Goal: Task Accomplishment & Management: Use online tool/utility

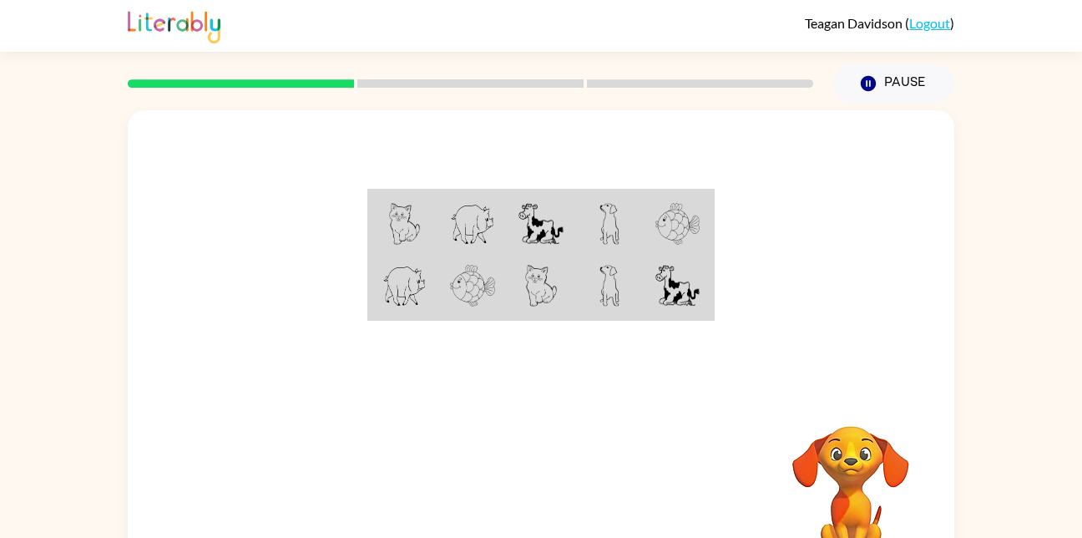
click at [316, 260] on div at bounding box center [541, 250] width 827 height 281
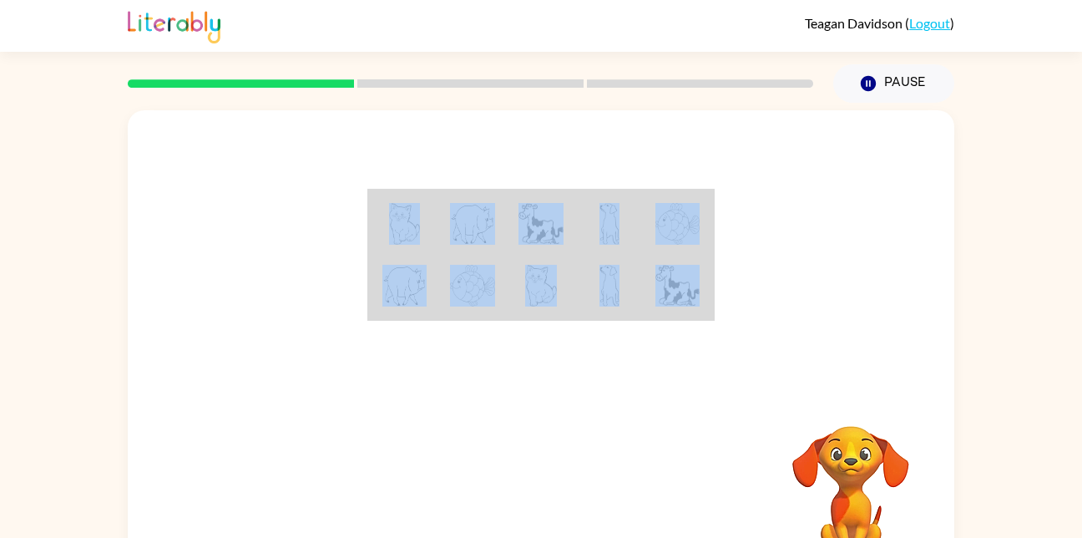
click at [316, 260] on div at bounding box center [541, 250] width 827 height 281
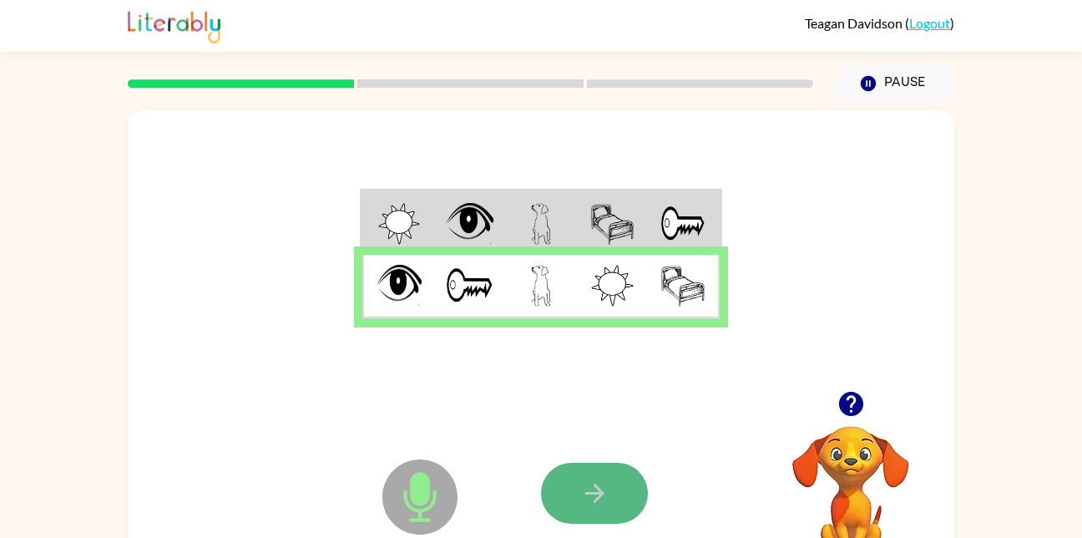
click at [640, 478] on button "button" at bounding box center [594, 493] width 107 height 61
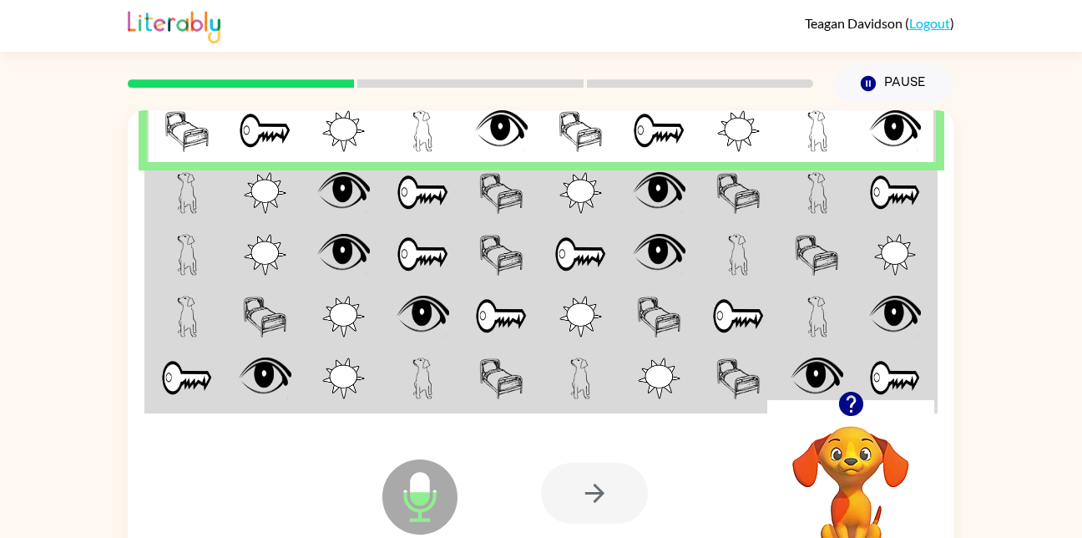
drag, startPoint x: 1040, startPoint y: 468, endPoint x: 1053, endPoint y: 443, distance: 27.3
click at [1053, 443] on div "Microphone The Microphone is here when it is your turn to talk Your browser mus…" at bounding box center [541, 345] width 1082 height 484
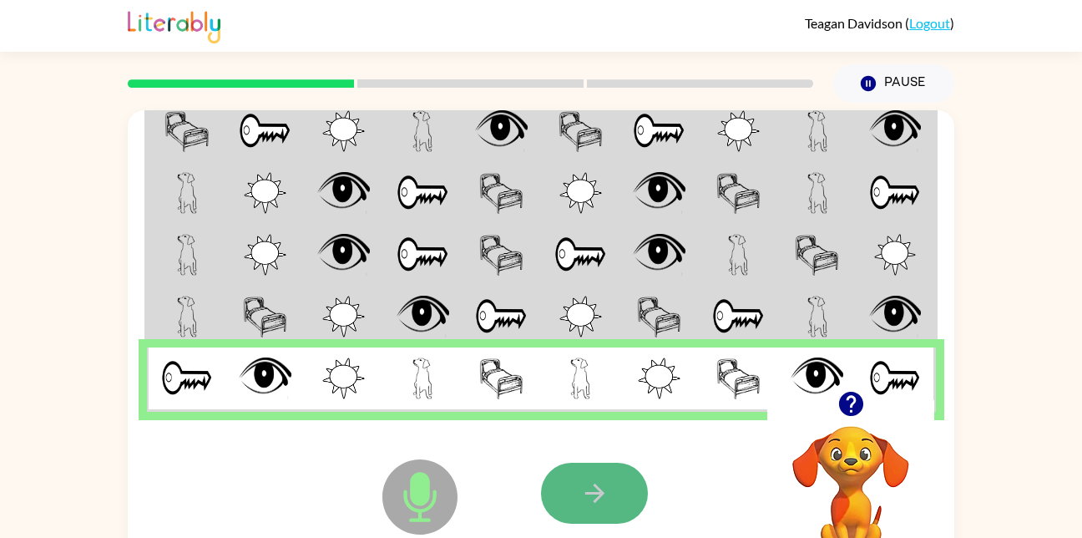
click at [619, 490] on button "button" at bounding box center [594, 493] width 107 height 61
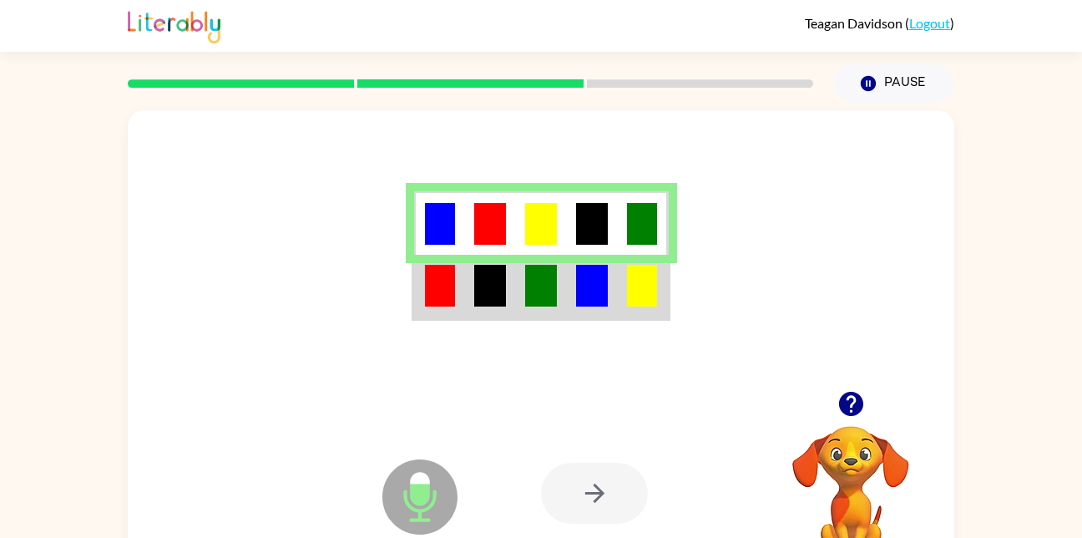
click at [625, 220] on td at bounding box center [643, 223] width 51 height 64
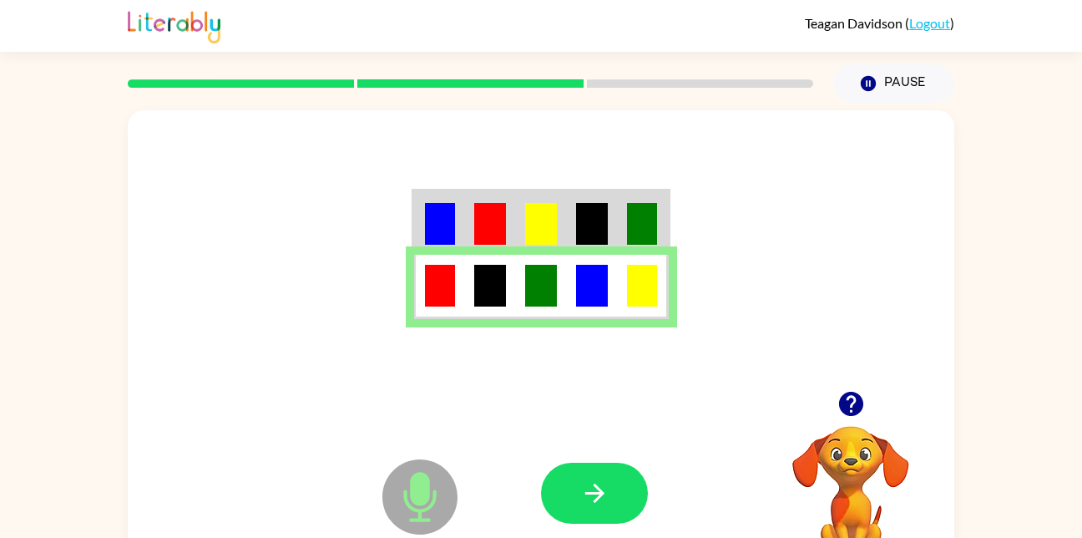
click at [346, 297] on div at bounding box center [541, 250] width 827 height 281
drag, startPoint x: 617, startPoint y: 488, endPoint x: 579, endPoint y: 492, distance: 37.7
click at [580, 492] on icon "button" at bounding box center [594, 492] width 29 height 29
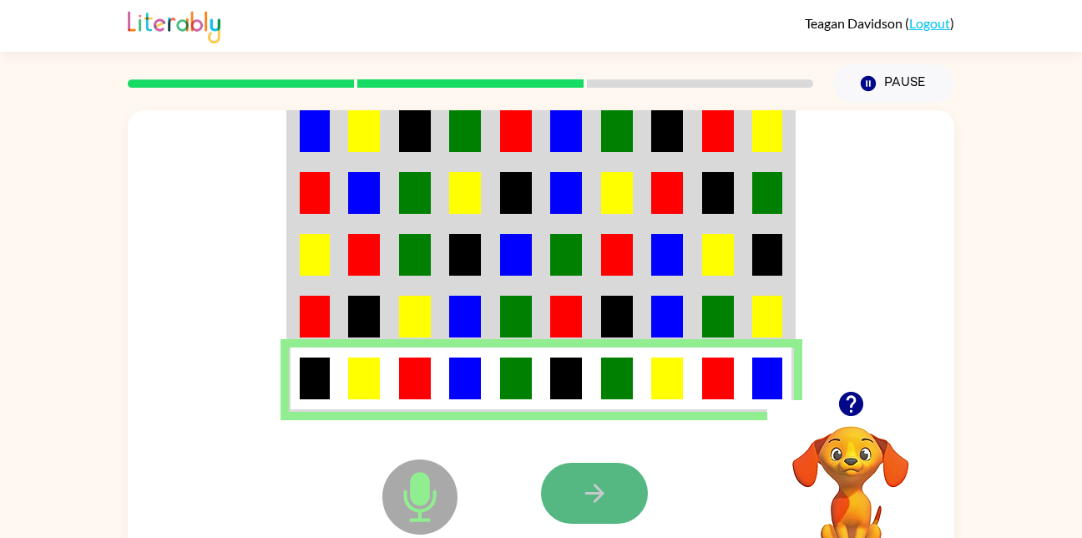
click at [592, 492] on icon "button" at bounding box center [594, 492] width 29 height 29
